Goal: Use online tool/utility

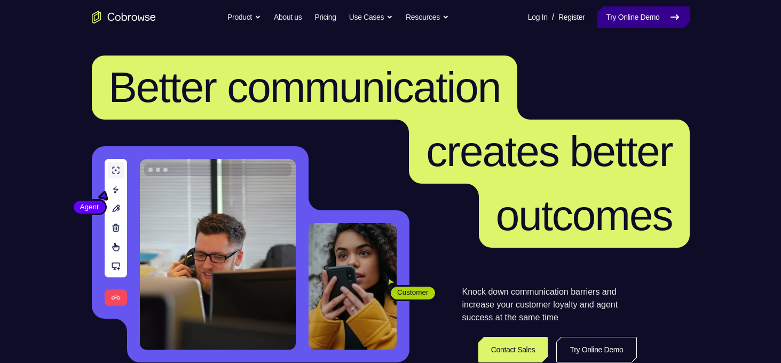
drag, startPoint x: 0, startPoint y: 0, endPoint x: 639, endPoint y: 12, distance: 638.7
click at [639, 12] on link "Try Online Demo" at bounding box center [643, 16] width 92 height 21
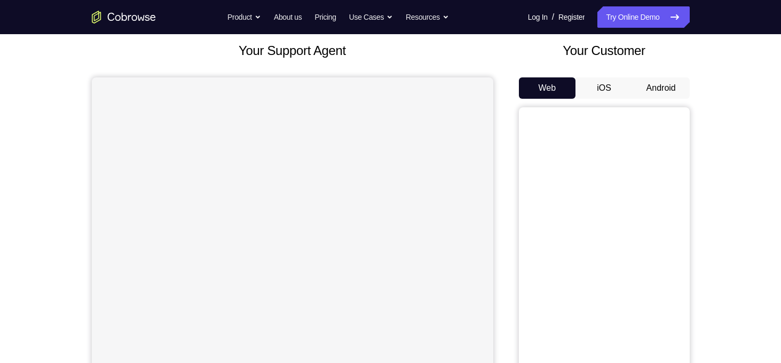
click at [656, 91] on button "Android" at bounding box center [661, 87] width 57 height 21
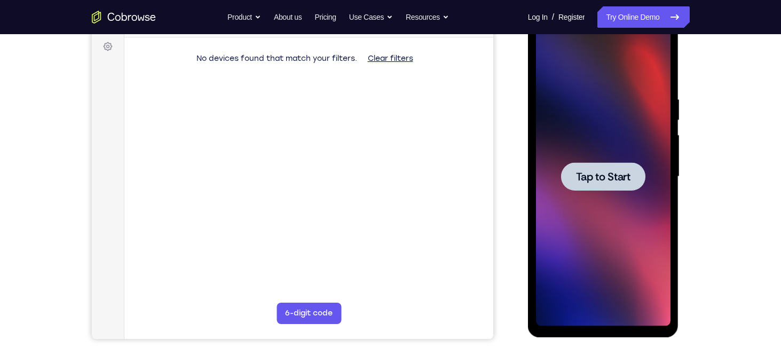
scroll to position [158, 0]
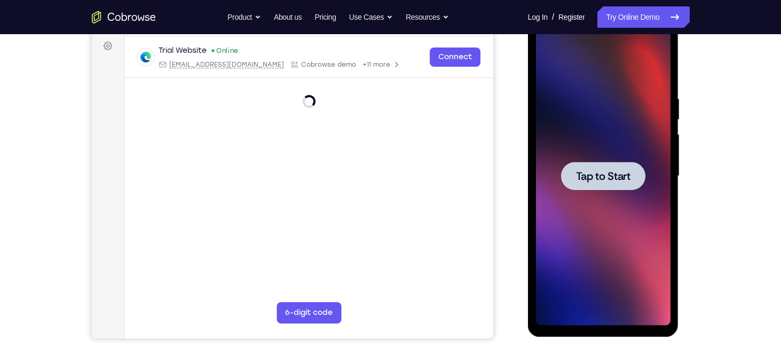
click at [602, 174] on span "Tap to Start" at bounding box center [603, 176] width 54 height 11
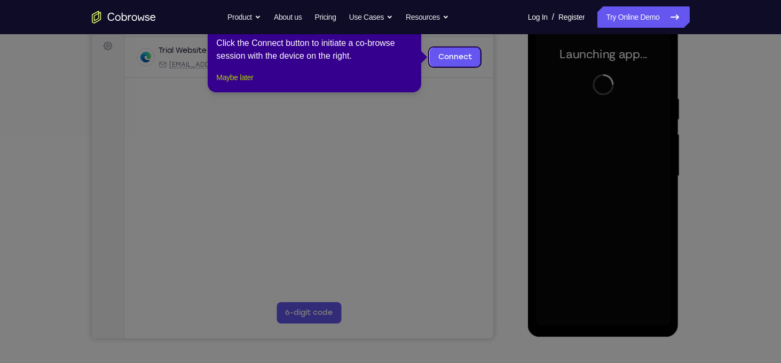
click at [253, 84] on button "Maybe later" at bounding box center [234, 77] width 37 height 13
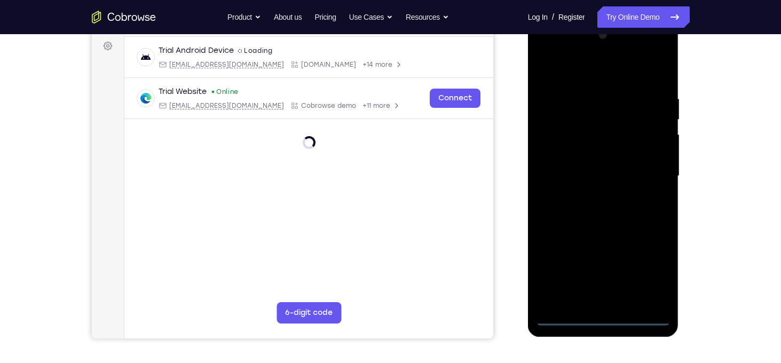
click at [601, 319] on div at bounding box center [603, 176] width 135 height 299
click at [648, 279] on div at bounding box center [603, 176] width 135 height 299
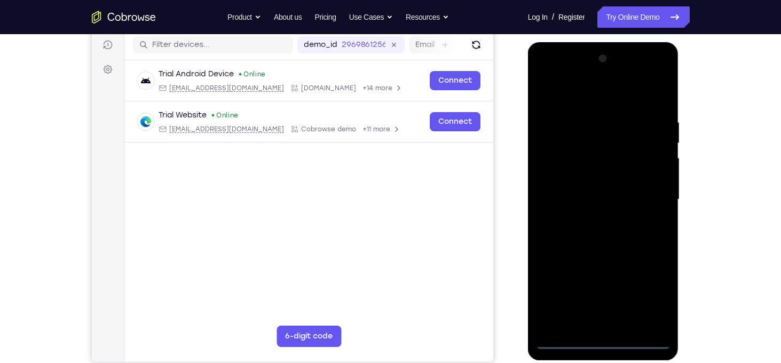
scroll to position [135, 0]
click at [543, 72] on div at bounding box center [603, 199] width 135 height 299
click at [654, 200] on div at bounding box center [603, 199] width 135 height 299
click at [595, 219] on div at bounding box center [603, 199] width 135 height 299
click at [570, 186] on div at bounding box center [603, 199] width 135 height 299
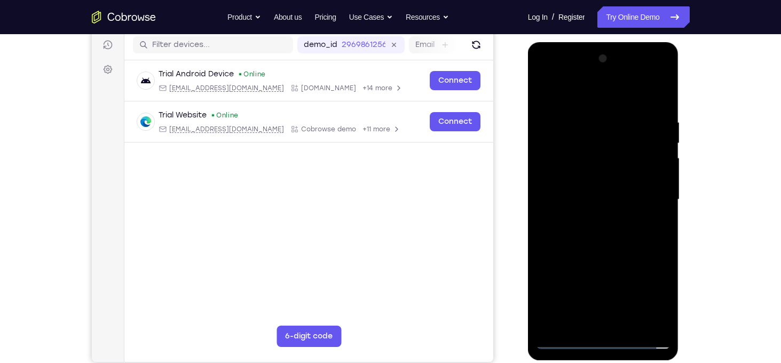
click at [547, 318] on div at bounding box center [603, 199] width 135 height 299
click at [582, 286] on div at bounding box center [603, 199] width 135 height 299
click at [620, 185] on div at bounding box center [603, 199] width 135 height 299
click at [543, 320] on div at bounding box center [603, 199] width 135 height 299
click at [582, 283] on div at bounding box center [603, 199] width 135 height 299
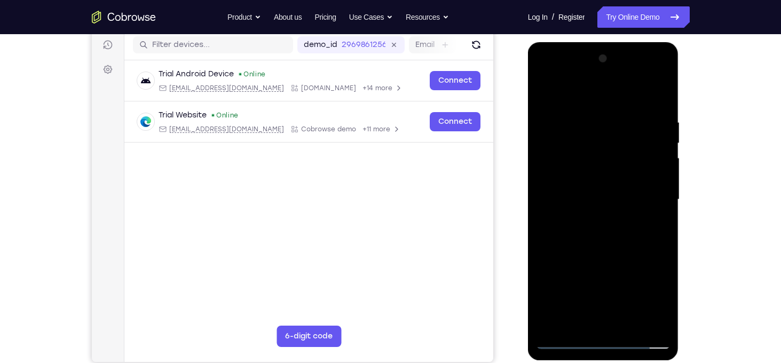
click at [541, 321] on div at bounding box center [603, 199] width 135 height 299
click at [624, 202] on div at bounding box center [603, 199] width 135 height 299
click at [599, 232] on div at bounding box center [603, 199] width 135 height 299
click at [597, 207] on div at bounding box center [603, 199] width 135 height 299
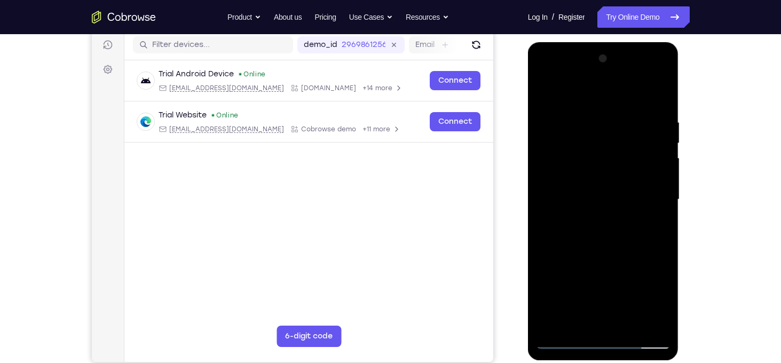
click at [595, 223] on div at bounding box center [603, 199] width 135 height 299
click at [594, 235] on div at bounding box center [603, 199] width 135 height 299
click at [600, 222] on div at bounding box center [603, 199] width 135 height 299
click at [599, 224] on div at bounding box center [603, 199] width 135 height 299
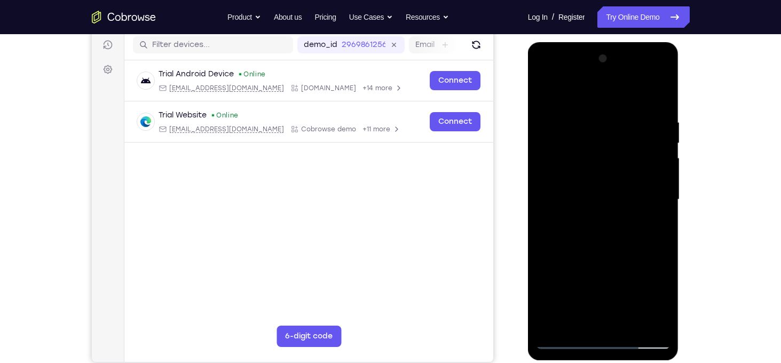
click at [612, 208] on div at bounding box center [603, 199] width 135 height 299
click at [618, 158] on div at bounding box center [603, 199] width 135 height 299
click at [596, 199] on div at bounding box center [603, 199] width 135 height 299
click at [575, 237] on div at bounding box center [603, 199] width 135 height 299
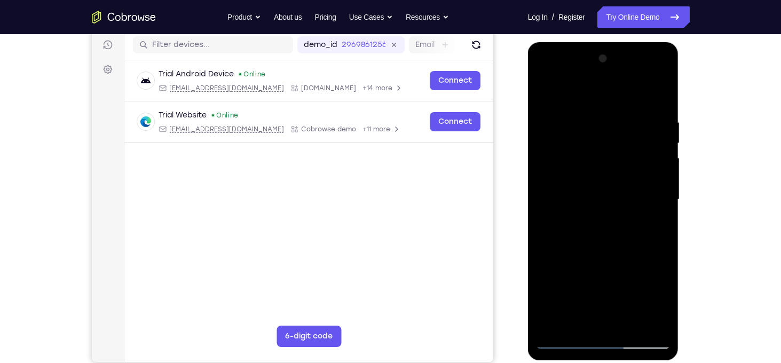
click at [575, 237] on div at bounding box center [603, 199] width 135 height 299
click at [565, 233] on div at bounding box center [603, 199] width 135 height 299
